Goal: Information Seeking & Learning: Learn about a topic

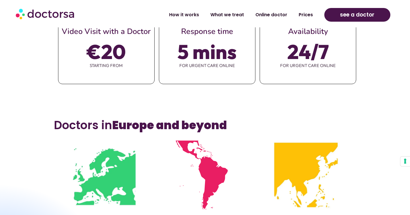
scroll to position [293, 0]
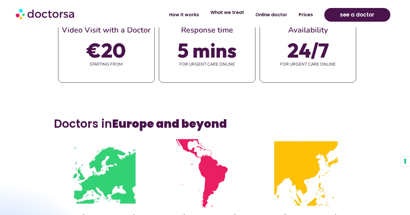
click at [236, 12] on link "What we treat" at bounding box center [227, 12] width 45 height 13
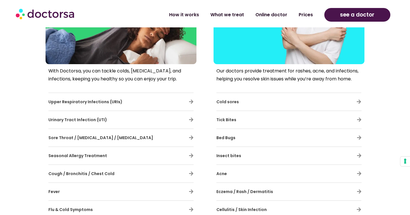
scroll to position [264, 0]
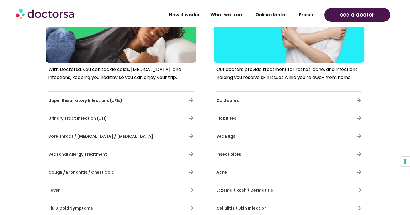
click at [178, 99] on div "Upper Respiratory Infections (URIs)" at bounding box center [120, 100] width 145 height 12
click at [193, 100] on icon at bounding box center [191, 100] width 5 height 5
click at [192, 100] on icon at bounding box center [191, 100] width 5 height 5
click at [192, 118] on icon at bounding box center [191, 118] width 5 height 5
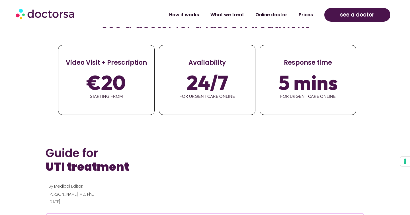
scroll to position [262, 0]
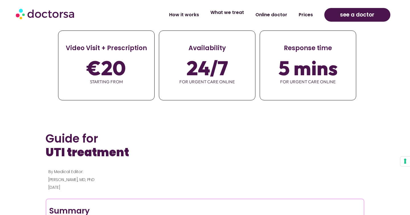
click at [238, 15] on link "What we treat" at bounding box center [227, 12] width 45 height 13
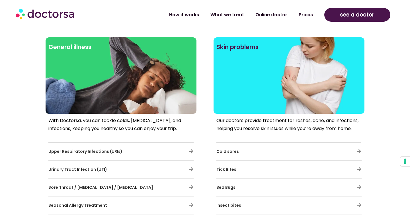
scroll to position [227, 0]
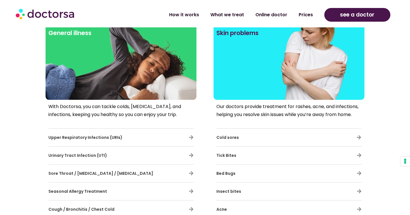
click at [131, 59] on div at bounding box center [120, 71] width 145 height 51
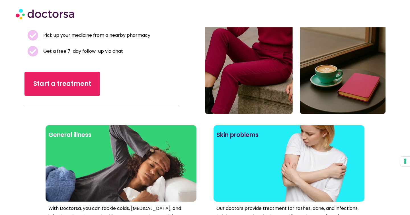
click at [259, 140] on h2 "Skin problems" at bounding box center [288, 135] width 145 height 14
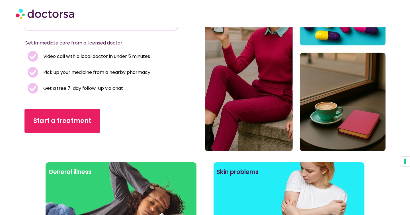
scroll to position [85, 0]
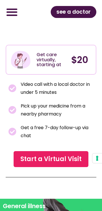
scroll to position [110, 0]
